Goal: Task Accomplishment & Management: Use online tool/utility

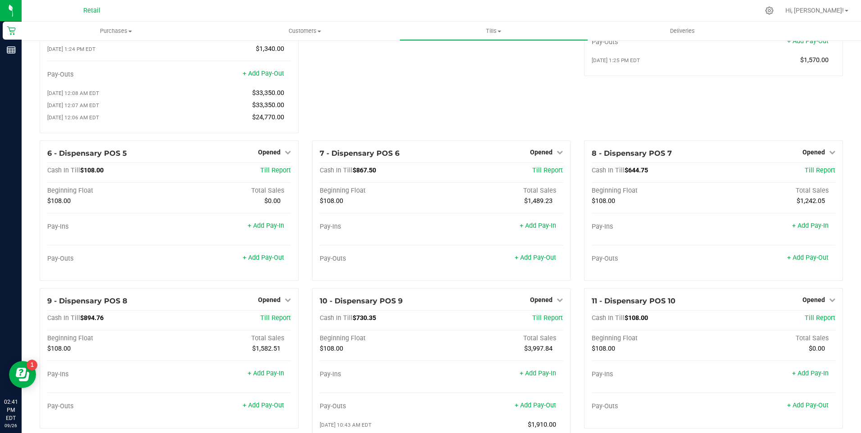
scroll to position [180, 0]
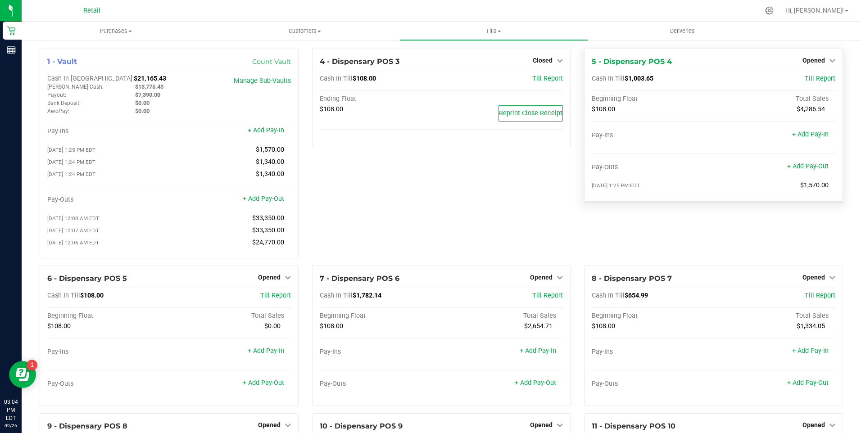
click at [800, 164] on link "+ Add Pay-Out" at bounding box center [807, 167] width 41 height 8
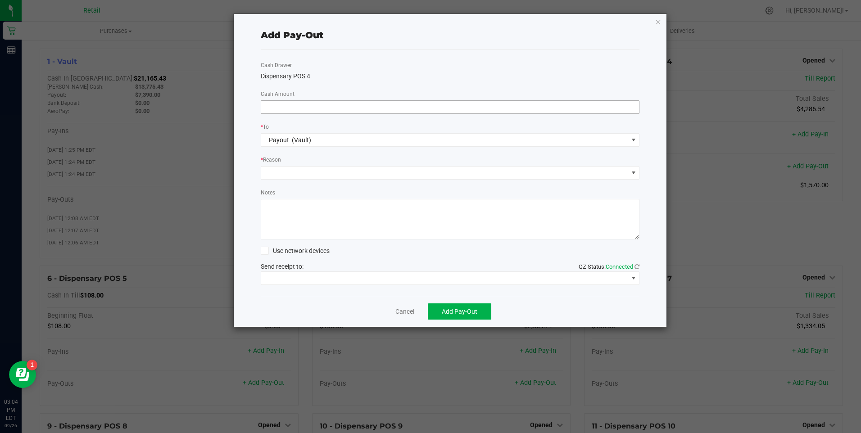
click at [361, 105] on input at bounding box center [450, 107] width 378 height 13
type input "$920.00"
click at [331, 174] on span at bounding box center [444, 173] width 367 height 13
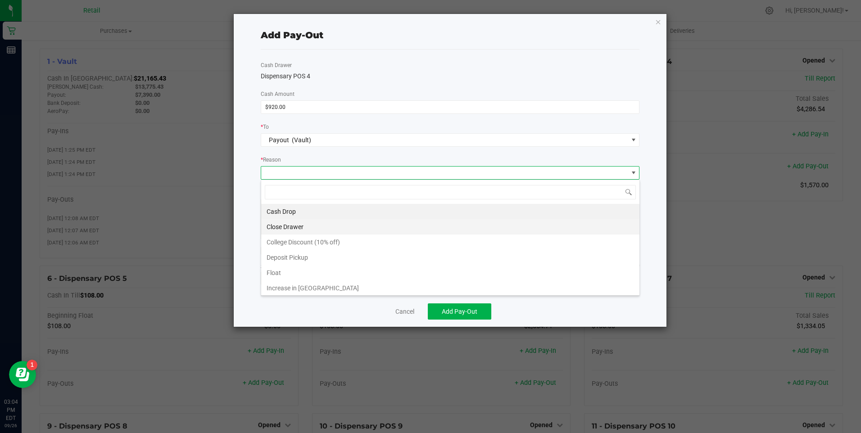
scroll to position [14, 379]
click at [299, 214] on li "Cash Drop" at bounding box center [450, 211] width 378 height 15
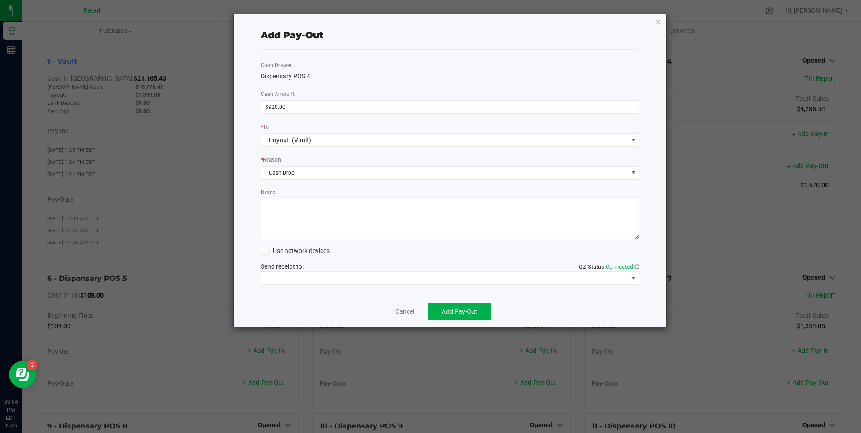
click at [300, 216] on textarea "Notes" at bounding box center [450, 219] width 379 height 41
click at [455, 314] on span "Add Pay-Out" at bounding box center [460, 311] width 36 height 7
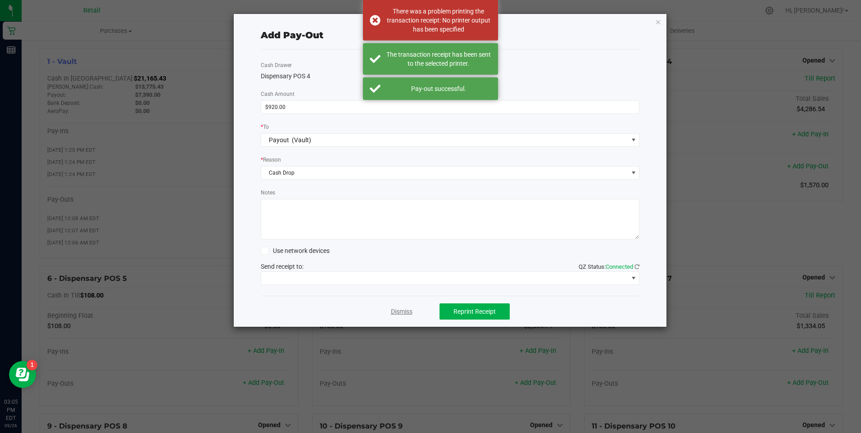
click at [407, 314] on link "Dismiss" at bounding box center [402, 311] width 22 height 9
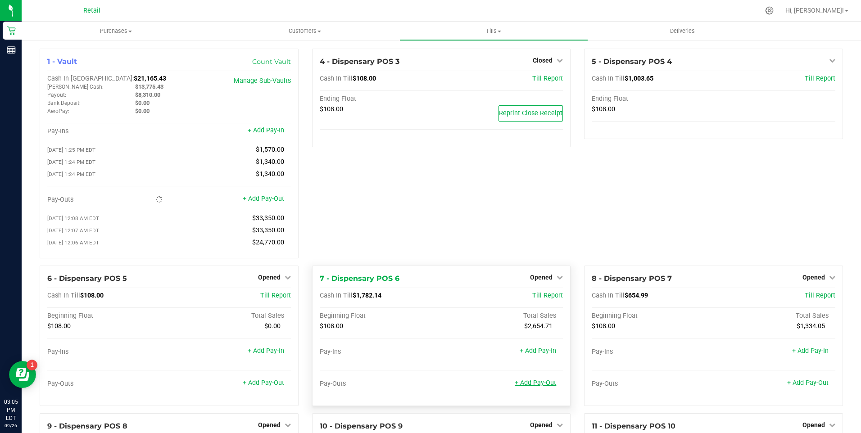
click at [537, 387] on link "+ Add Pay-Out" at bounding box center [535, 383] width 41 height 8
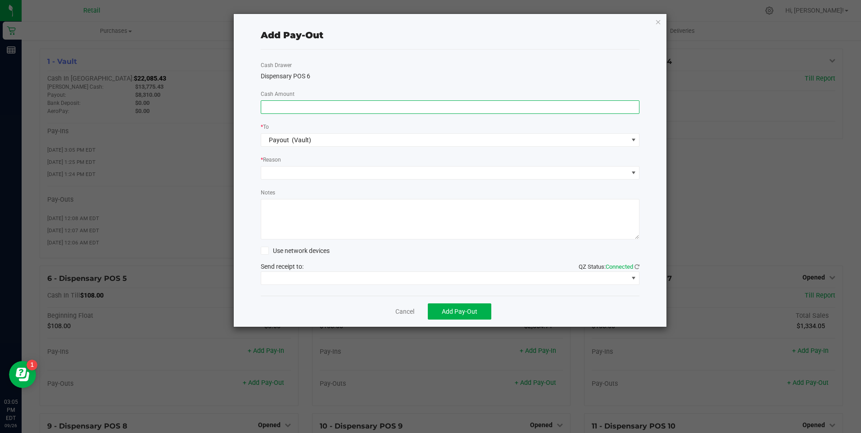
click at [300, 107] on input at bounding box center [450, 107] width 378 height 13
type input "$1,540.00"
click at [287, 173] on span at bounding box center [444, 173] width 367 height 13
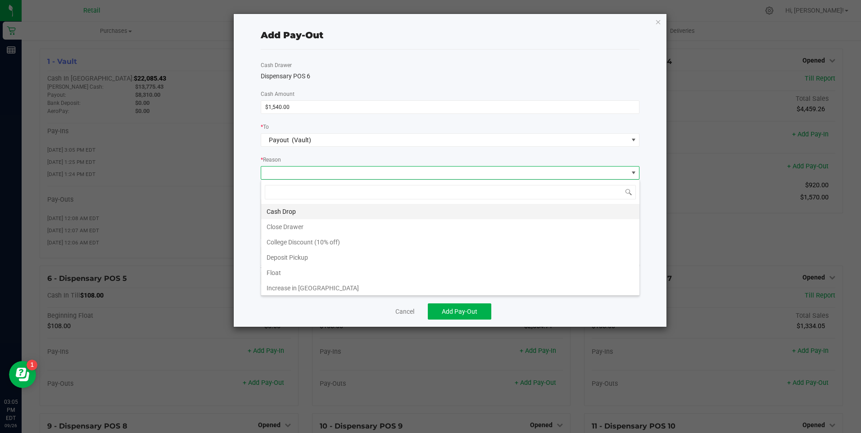
click at [289, 207] on li "Cash Drop" at bounding box center [450, 211] width 378 height 15
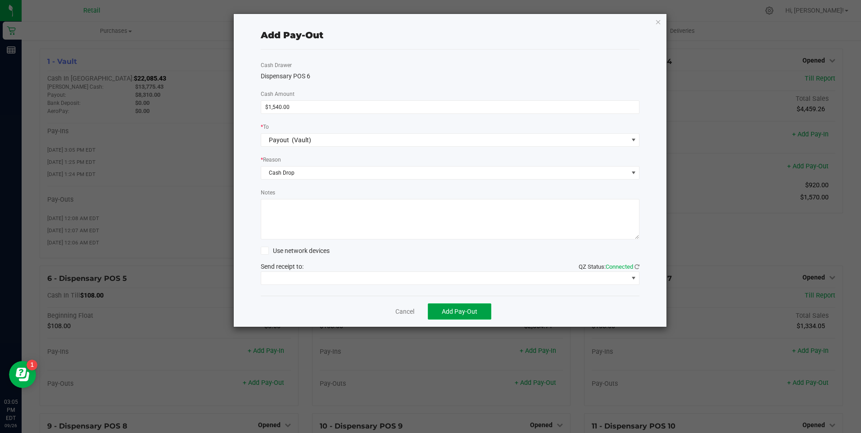
click at [446, 307] on button "Add Pay-Out" at bounding box center [460, 312] width 64 height 16
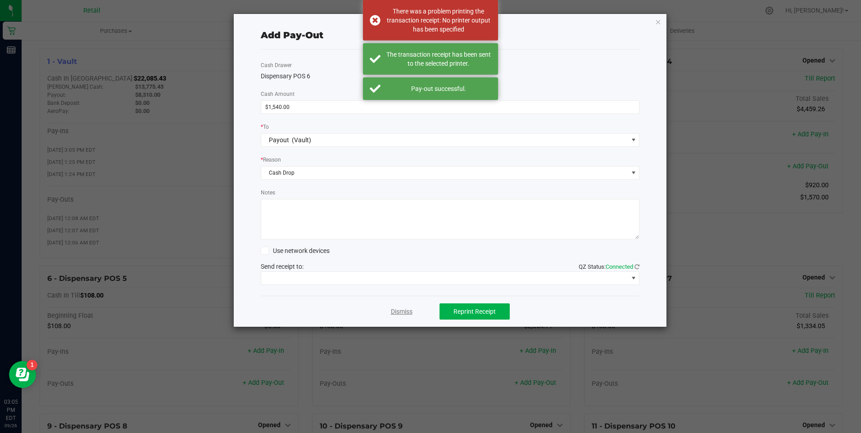
click at [396, 310] on link "Dismiss" at bounding box center [402, 311] width 22 height 9
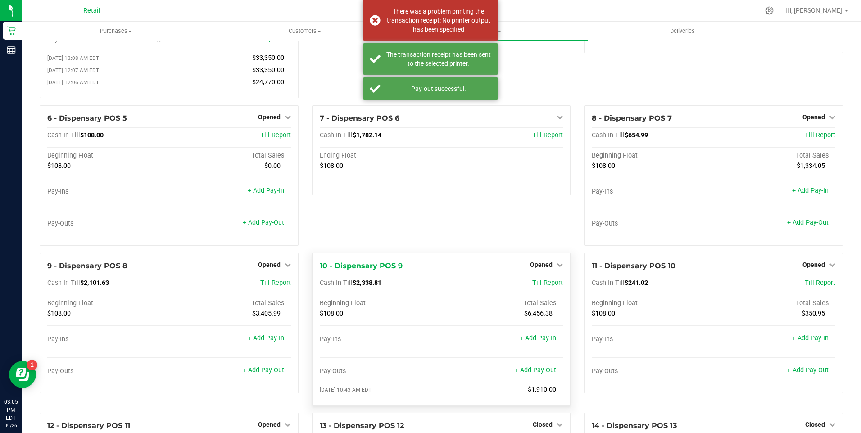
scroll to position [360, 0]
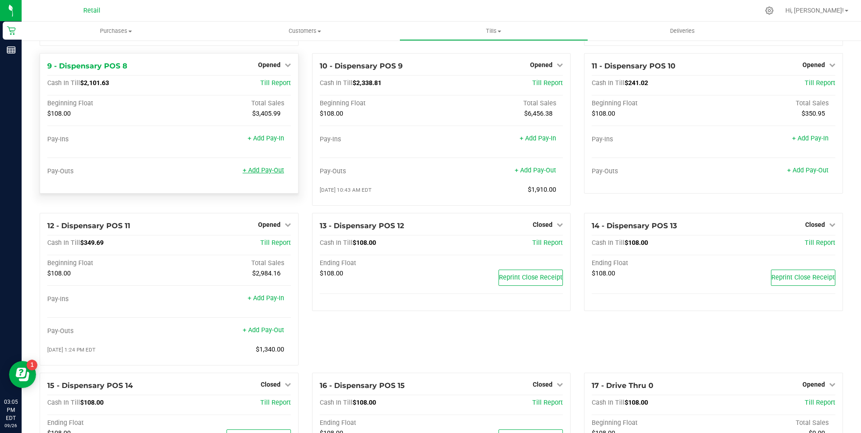
click at [260, 173] on link "+ Add Pay-Out" at bounding box center [263, 171] width 41 height 8
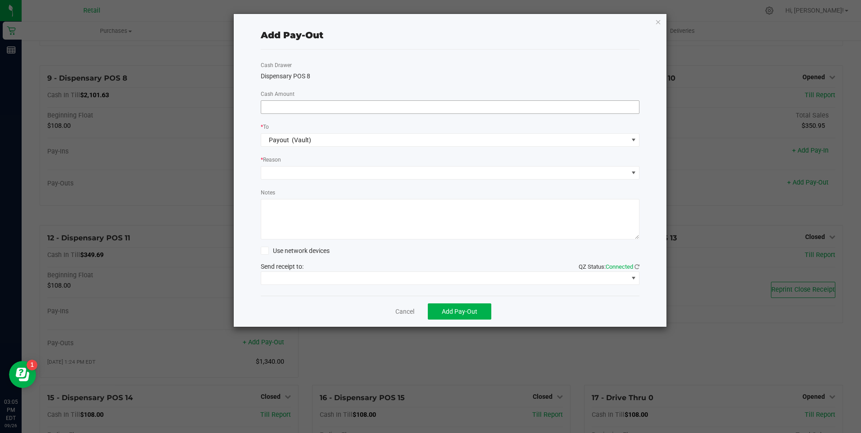
click at [309, 105] on input at bounding box center [450, 107] width 378 height 13
type input "$2,050.00"
drag, startPoint x: 294, startPoint y: 168, endPoint x: 291, endPoint y: 178, distance: 11.3
click at [293, 172] on span at bounding box center [444, 173] width 367 height 13
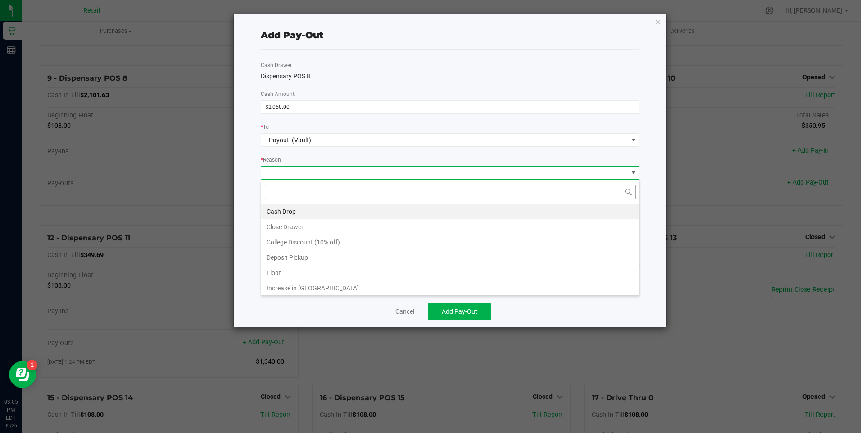
scroll to position [14, 379]
drag, startPoint x: 288, startPoint y: 208, endPoint x: 417, endPoint y: 255, distance: 137.5
click at [290, 208] on li "Cash Drop" at bounding box center [450, 211] width 378 height 15
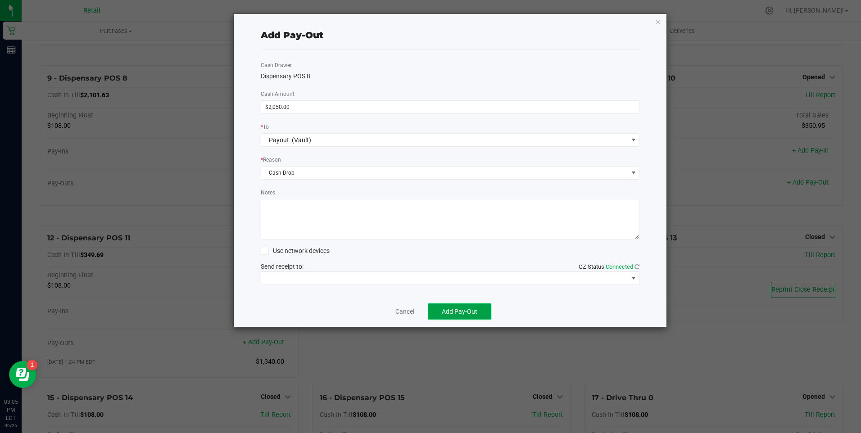
click at [442, 306] on button "Add Pay-Out" at bounding box center [460, 312] width 64 height 16
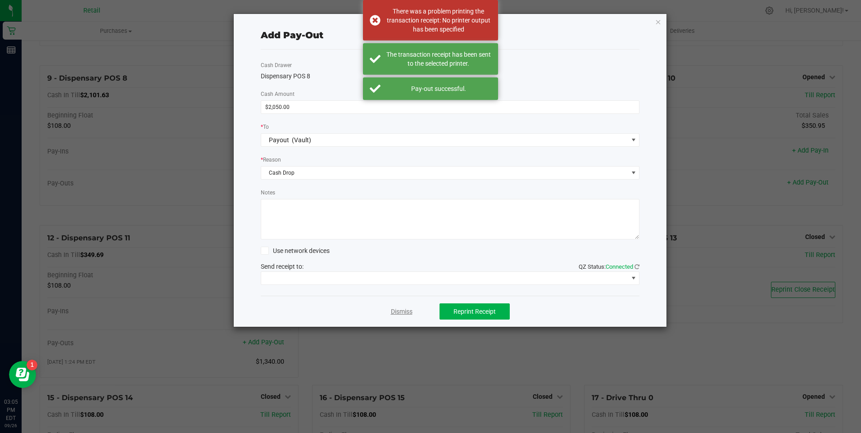
click at [396, 313] on link "Dismiss" at bounding box center [402, 311] width 22 height 9
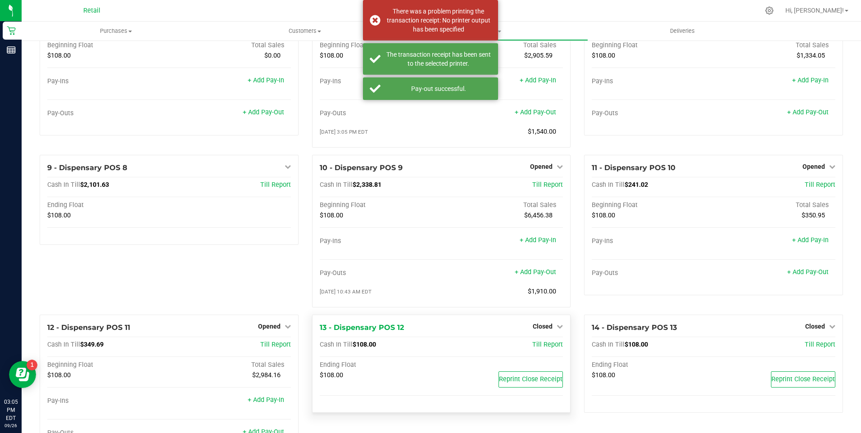
scroll to position [270, 0]
click at [529, 277] on link "+ Add Pay-Out" at bounding box center [535, 273] width 41 height 8
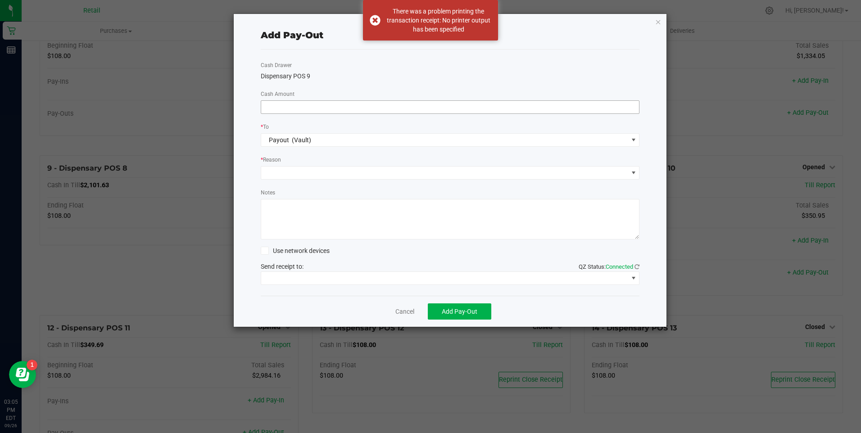
click at [275, 101] on input at bounding box center [450, 107] width 378 height 13
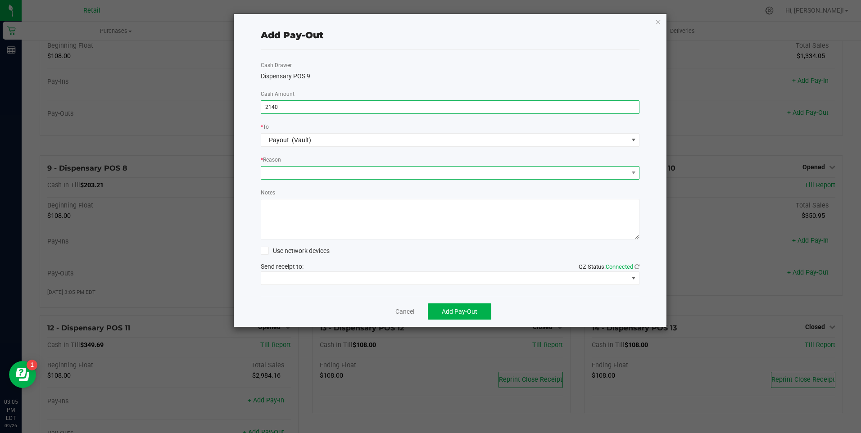
type input "$2,140.00"
click at [272, 172] on span at bounding box center [444, 173] width 367 height 13
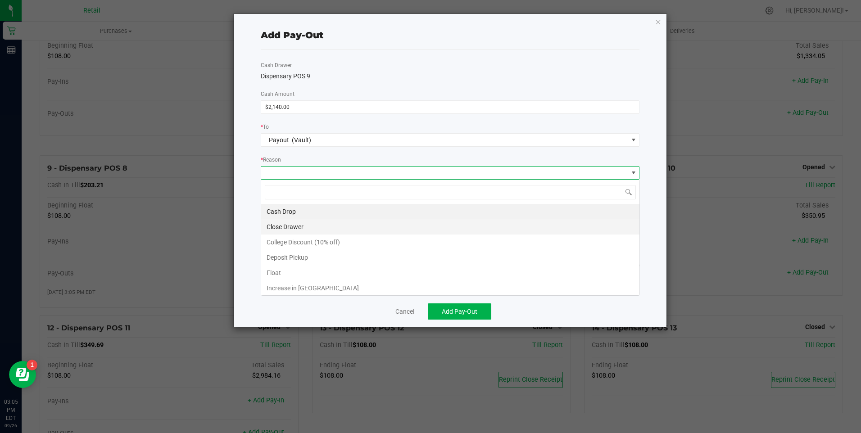
scroll to position [14, 379]
click at [305, 213] on li "Cash Drop" at bounding box center [450, 211] width 378 height 15
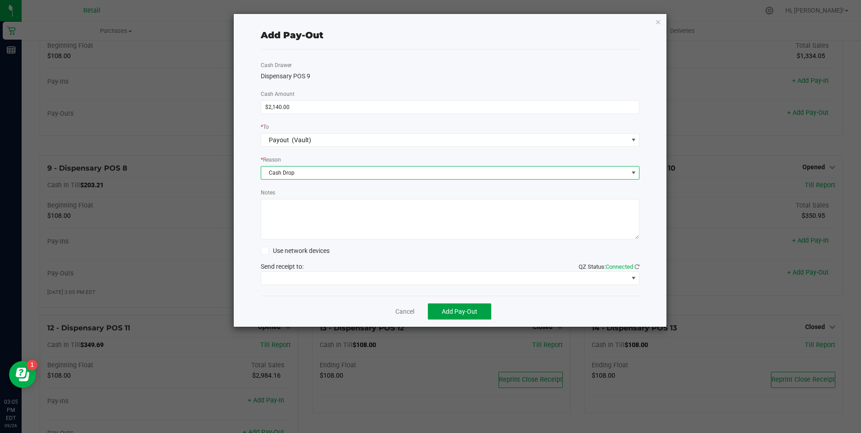
click at [437, 305] on button "Add Pay-Out" at bounding box center [460, 312] width 64 height 16
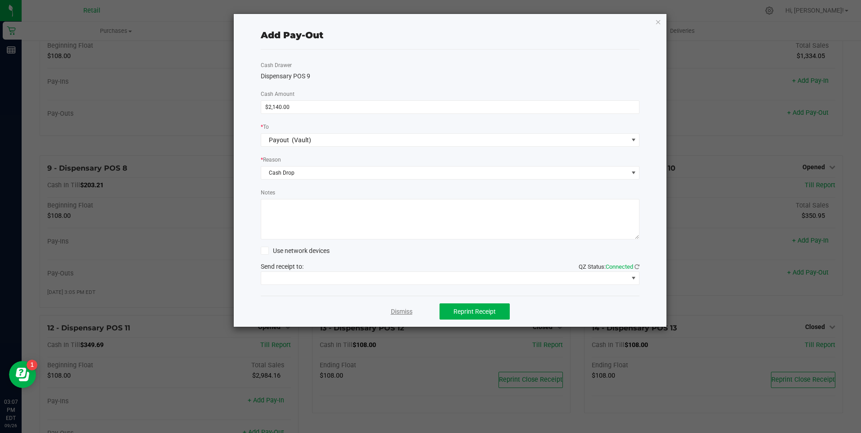
click at [403, 312] on link "Dismiss" at bounding box center [402, 311] width 22 height 9
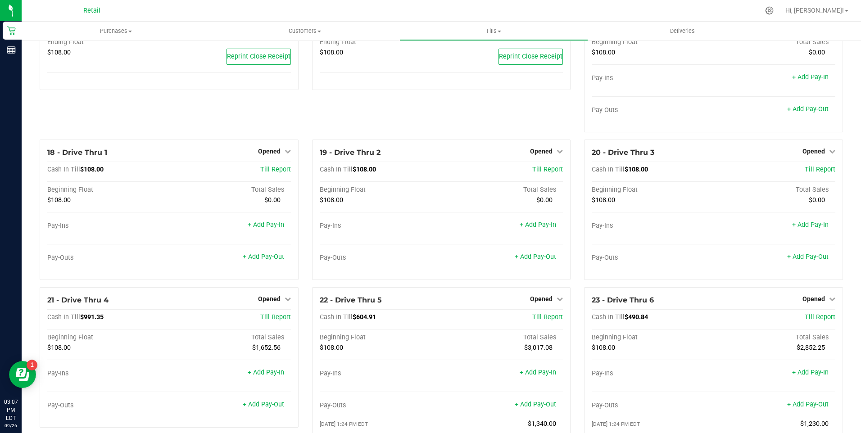
scroll to position [943, 0]
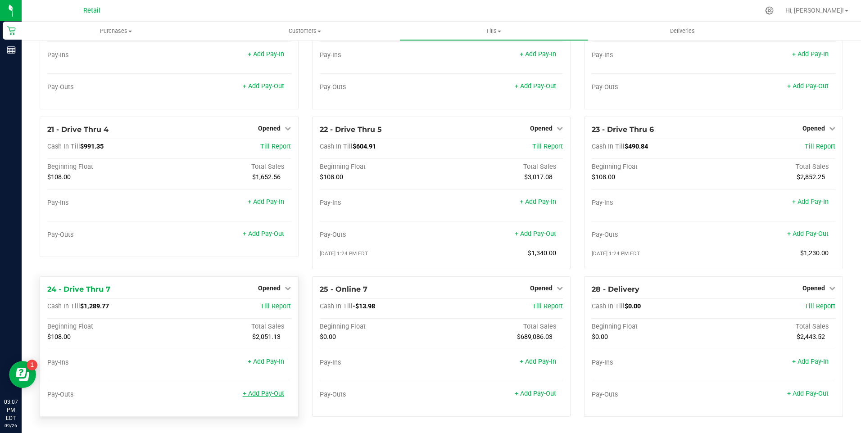
click at [269, 395] on link "+ Add Pay-Out" at bounding box center [263, 394] width 41 height 8
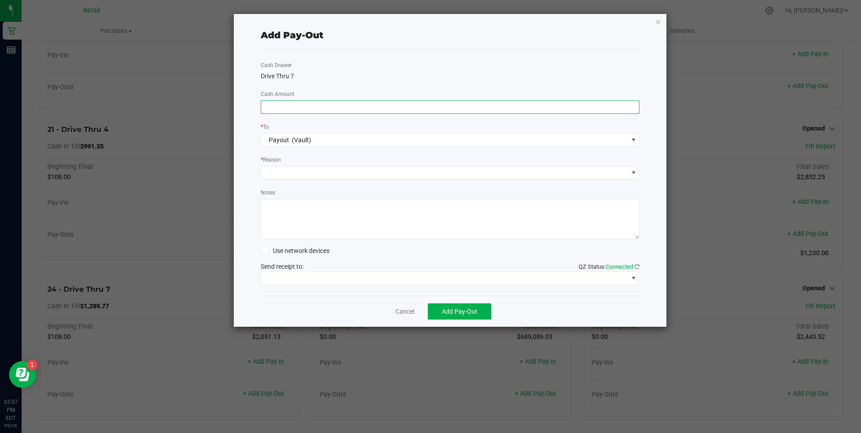
click at [300, 106] on input at bounding box center [450, 107] width 378 height 13
type input "$1,090.00"
click at [296, 173] on span at bounding box center [444, 173] width 367 height 13
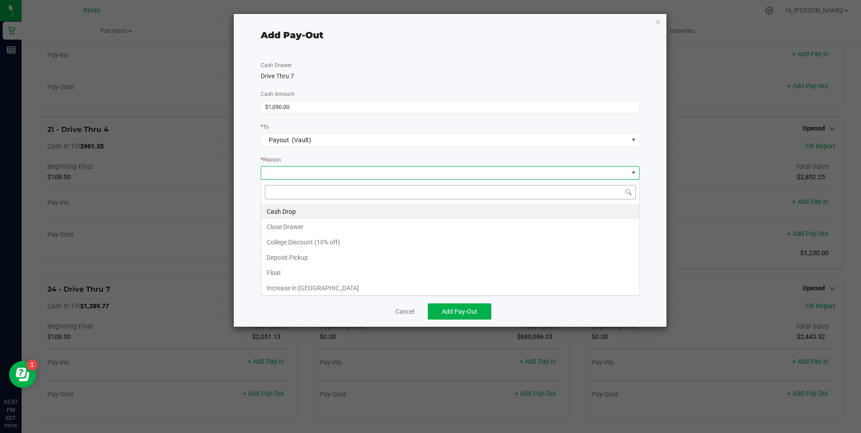
scroll to position [14, 379]
drag, startPoint x: 292, startPoint y: 210, endPoint x: 437, endPoint y: 282, distance: 162.4
click at [292, 211] on li "Cash Drop" at bounding box center [450, 211] width 378 height 15
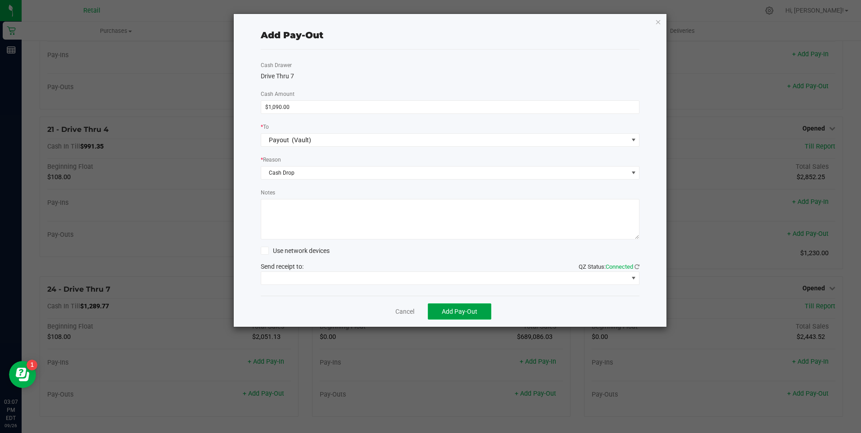
click at [455, 312] on span "Add Pay-Out" at bounding box center [460, 311] width 36 height 7
click at [401, 315] on link "Dismiss" at bounding box center [402, 311] width 22 height 9
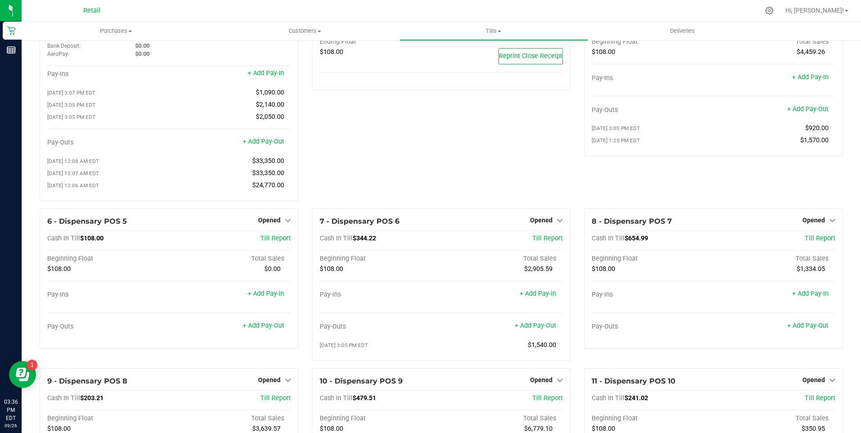
scroll to position [0, 0]
